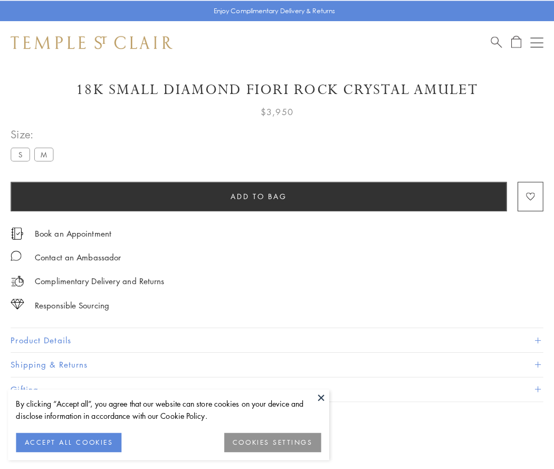
scroll to position [18, 0]
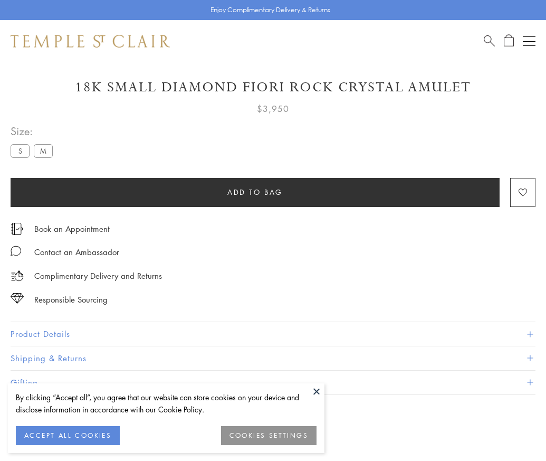
click at [255, 192] on span "Add to bag" at bounding box center [254, 192] width 55 height 12
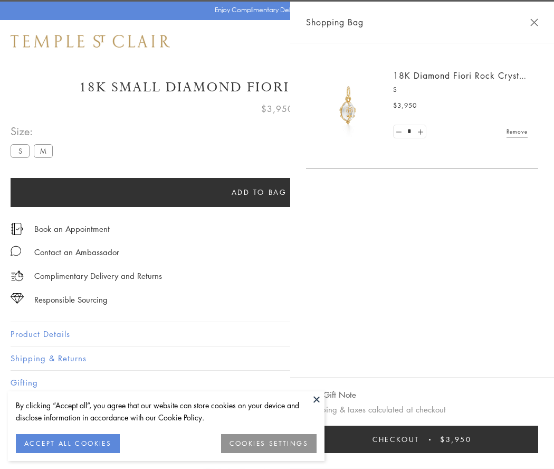
click at [435, 439] on button "Checkout $3,950" at bounding box center [422, 438] width 232 height 27
